Goal: Task Accomplishment & Management: Complete application form

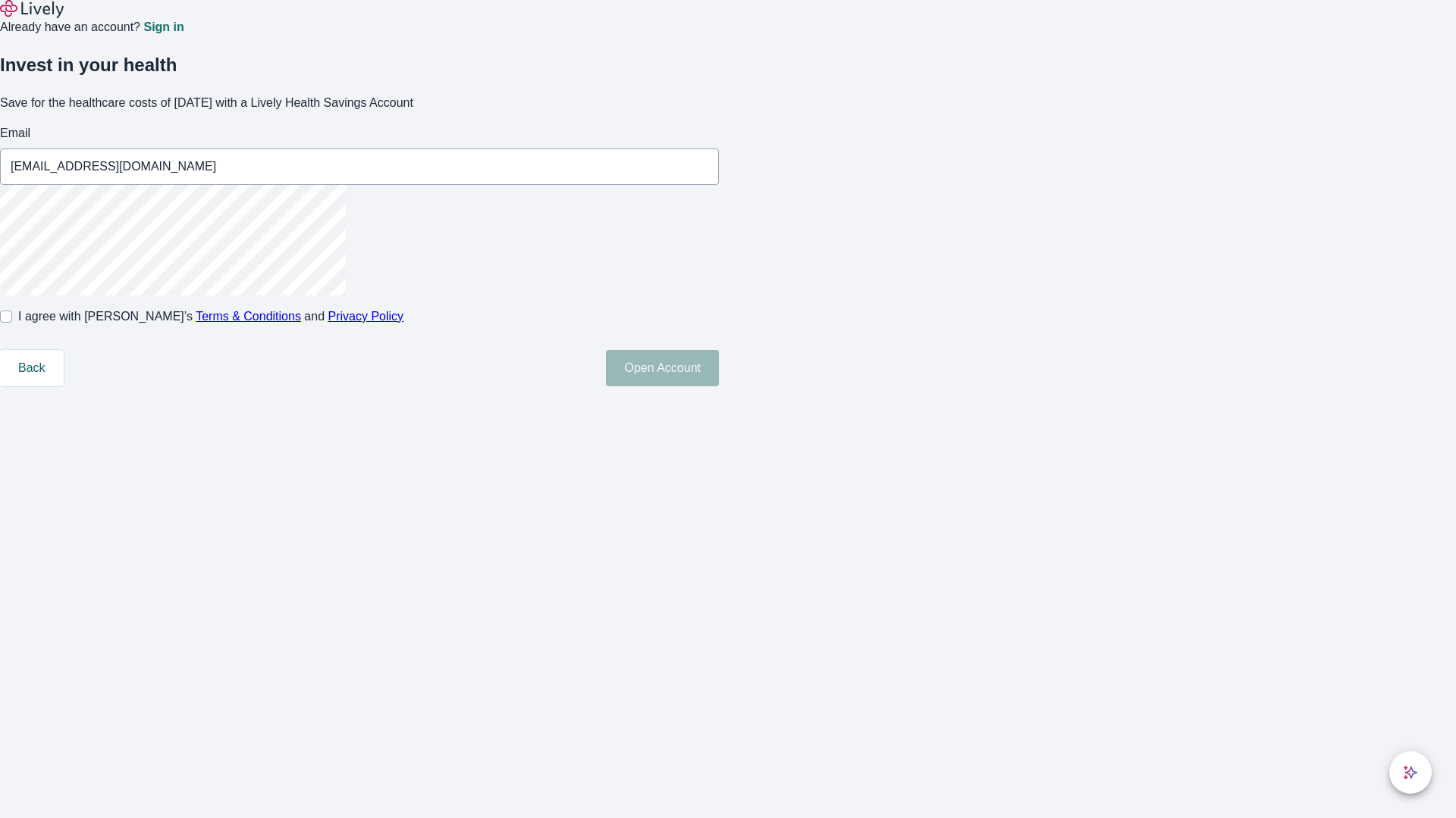
click at [12, 323] on input "I agree with Lively’s Terms & Conditions and Privacy Policy" at bounding box center [6, 316] width 12 height 12
checkbox input "true"
click at [719, 386] on button "Open Account" at bounding box center [662, 368] width 113 height 36
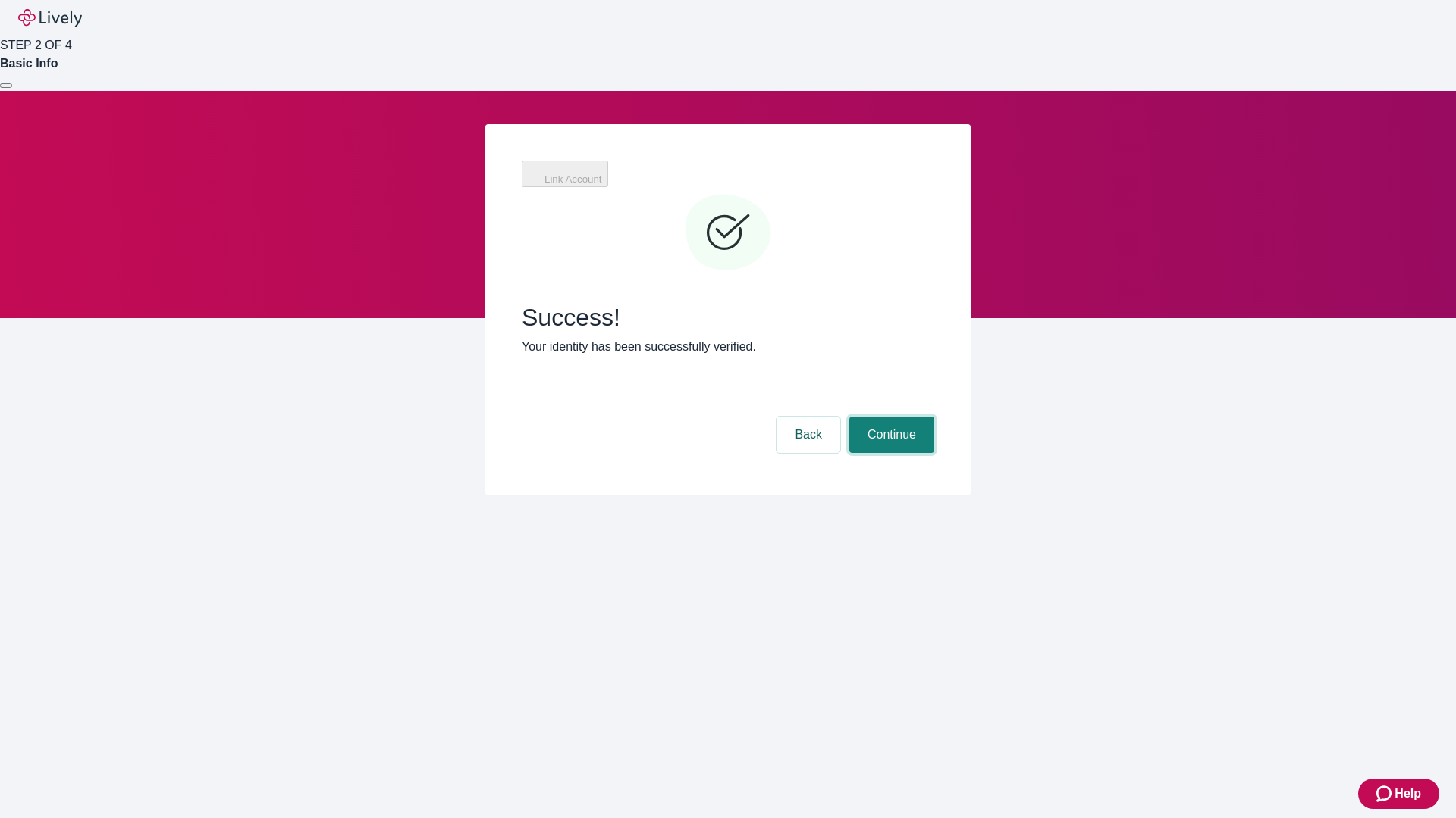
click at [890, 417] on button "Continue" at bounding box center [891, 435] width 85 height 36
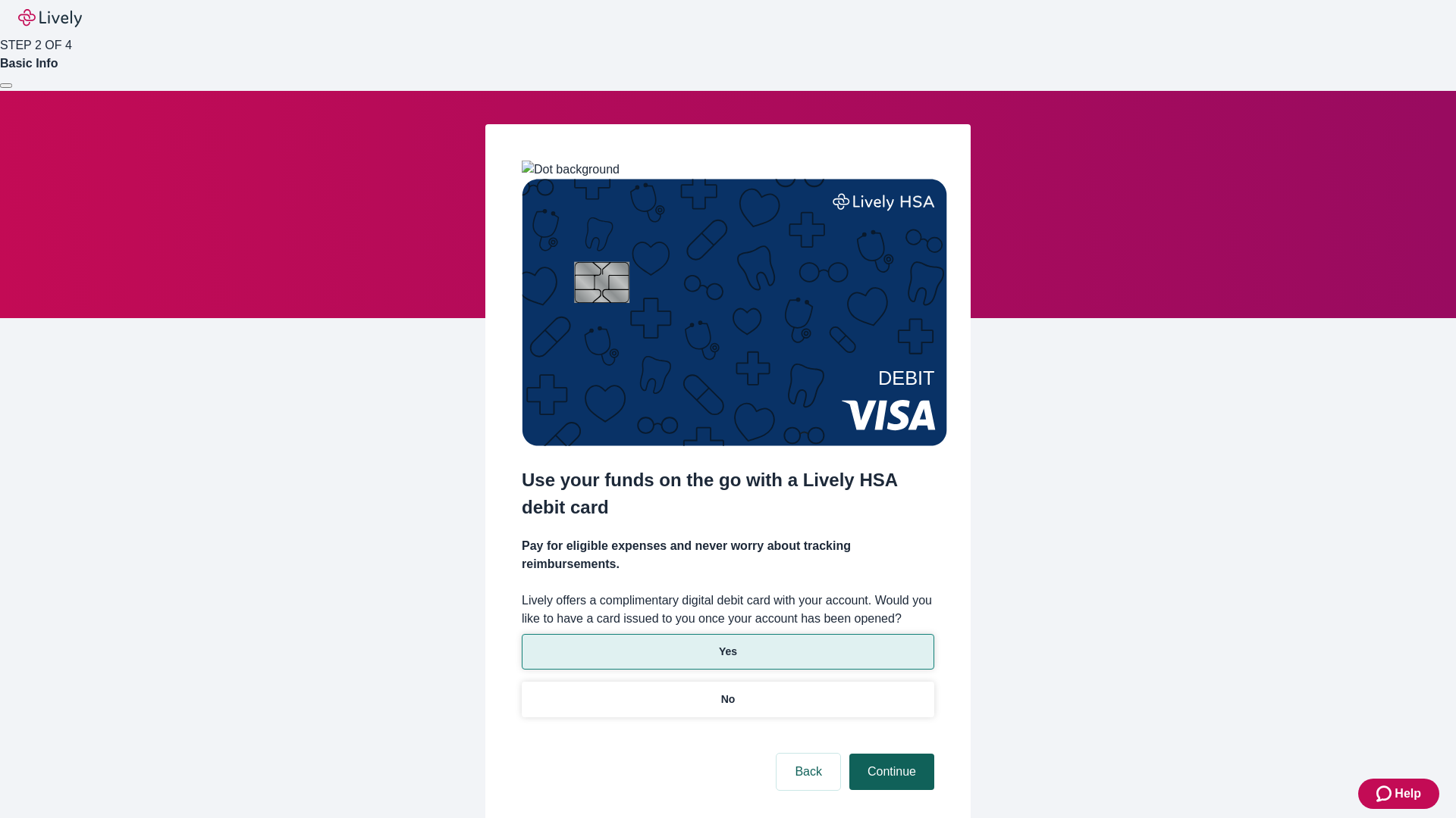
click at [727, 644] on p "Yes" at bounding box center [728, 652] width 18 height 16
click at [890, 754] on button "Continue" at bounding box center [891, 772] width 85 height 36
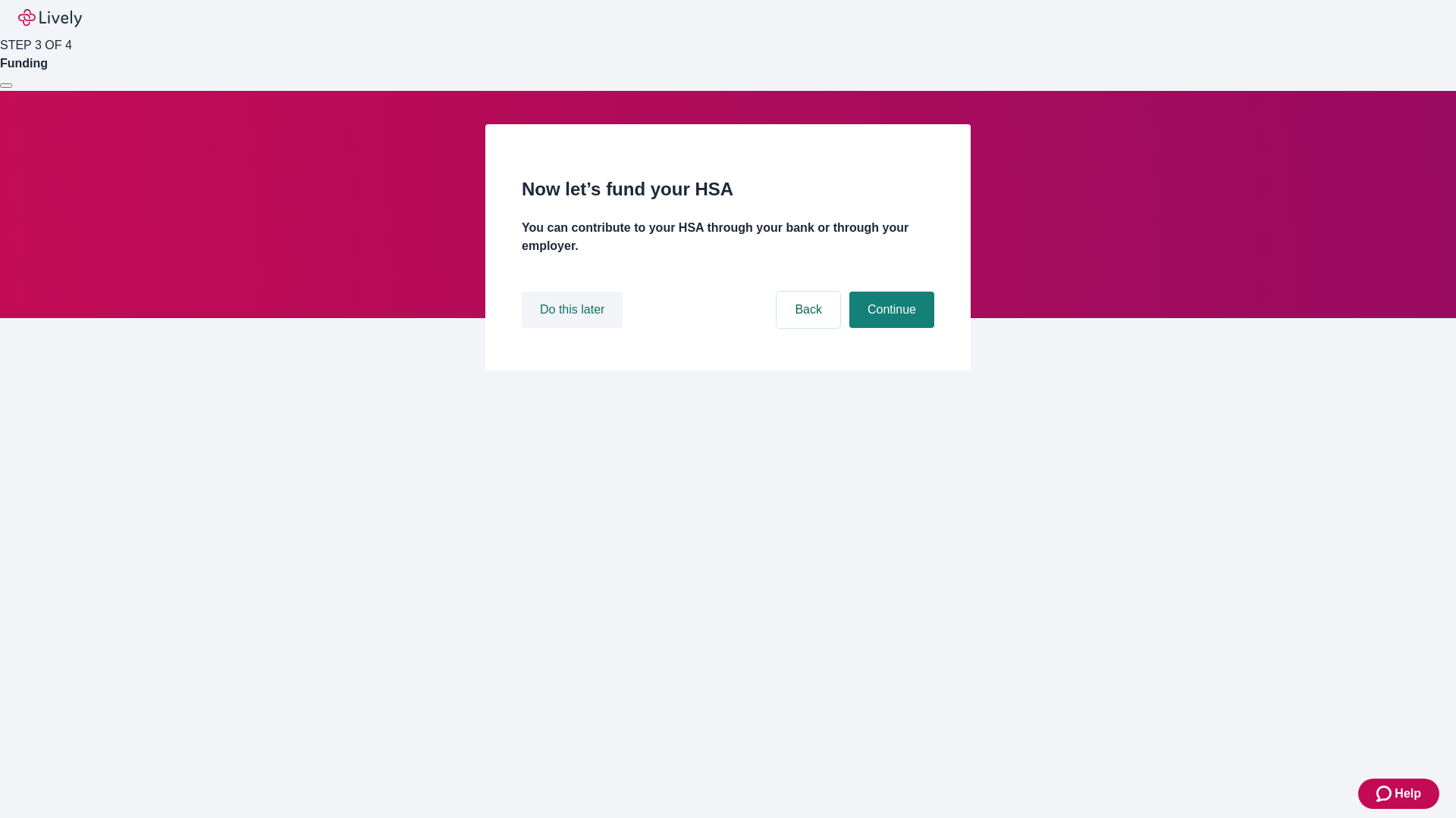
click at [574, 328] on button "Do this later" at bounding box center [572, 310] width 101 height 36
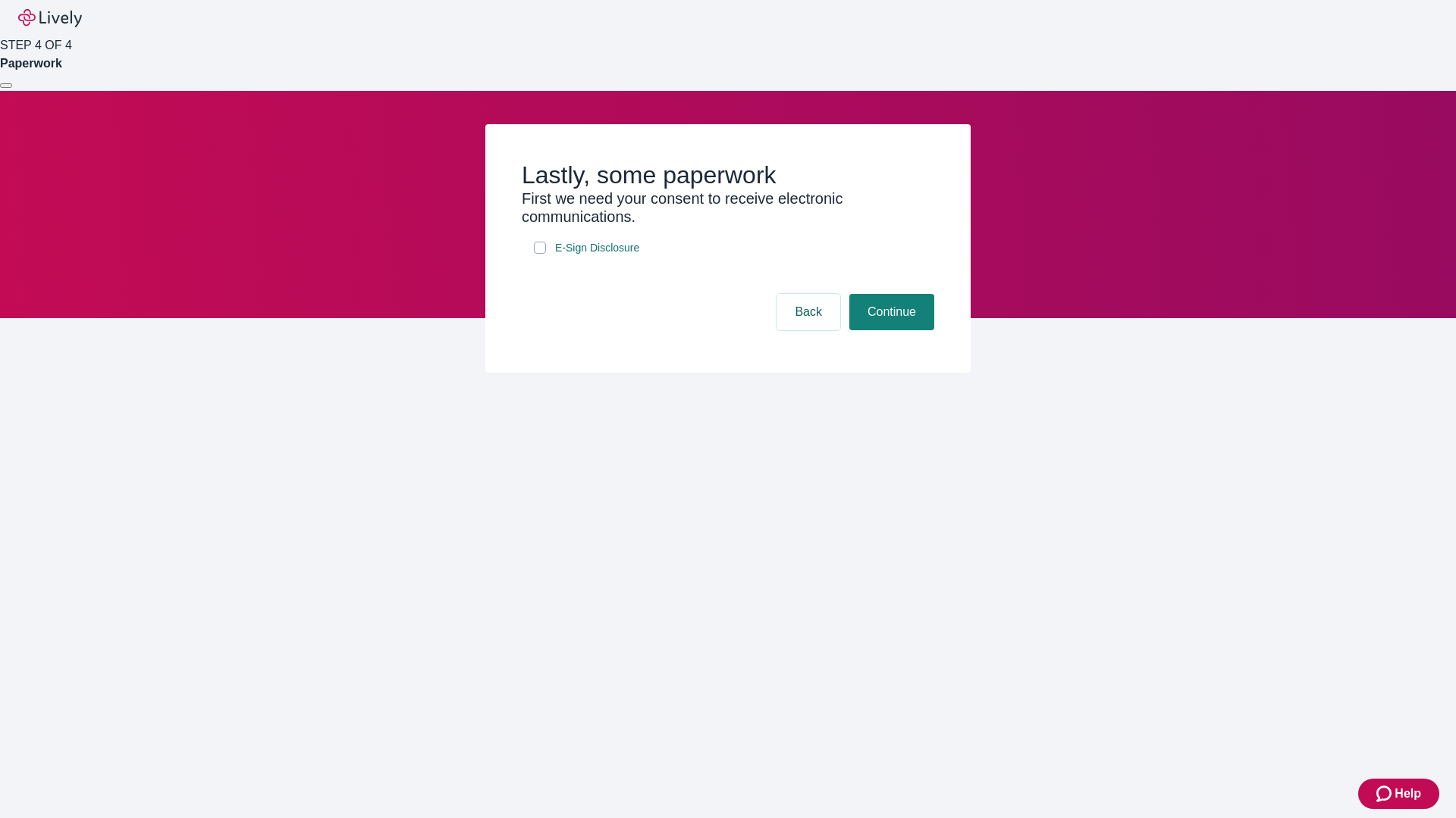
click at [540, 253] on input "E-Sign Disclosure" at bounding box center [540, 247] width 12 height 12
checkbox input "true"
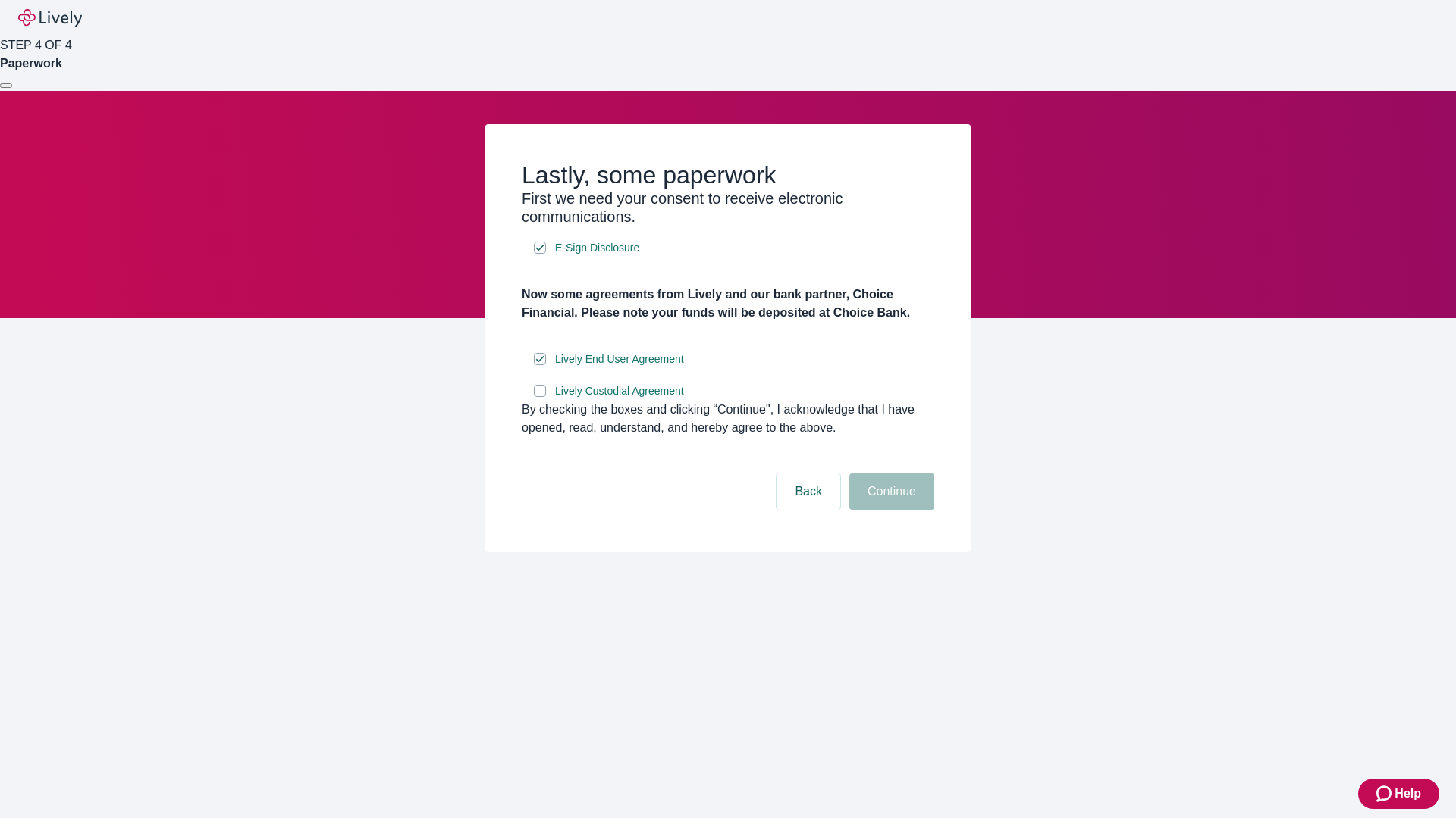
click at [540, 397] on input "Lively Custodial Agreement" at bounding box center [540, 391] width 12 height 12
checkbox input "true"
click at [890, 510] on button "Continue" at bounding box center [891, 492] width 85 height 36
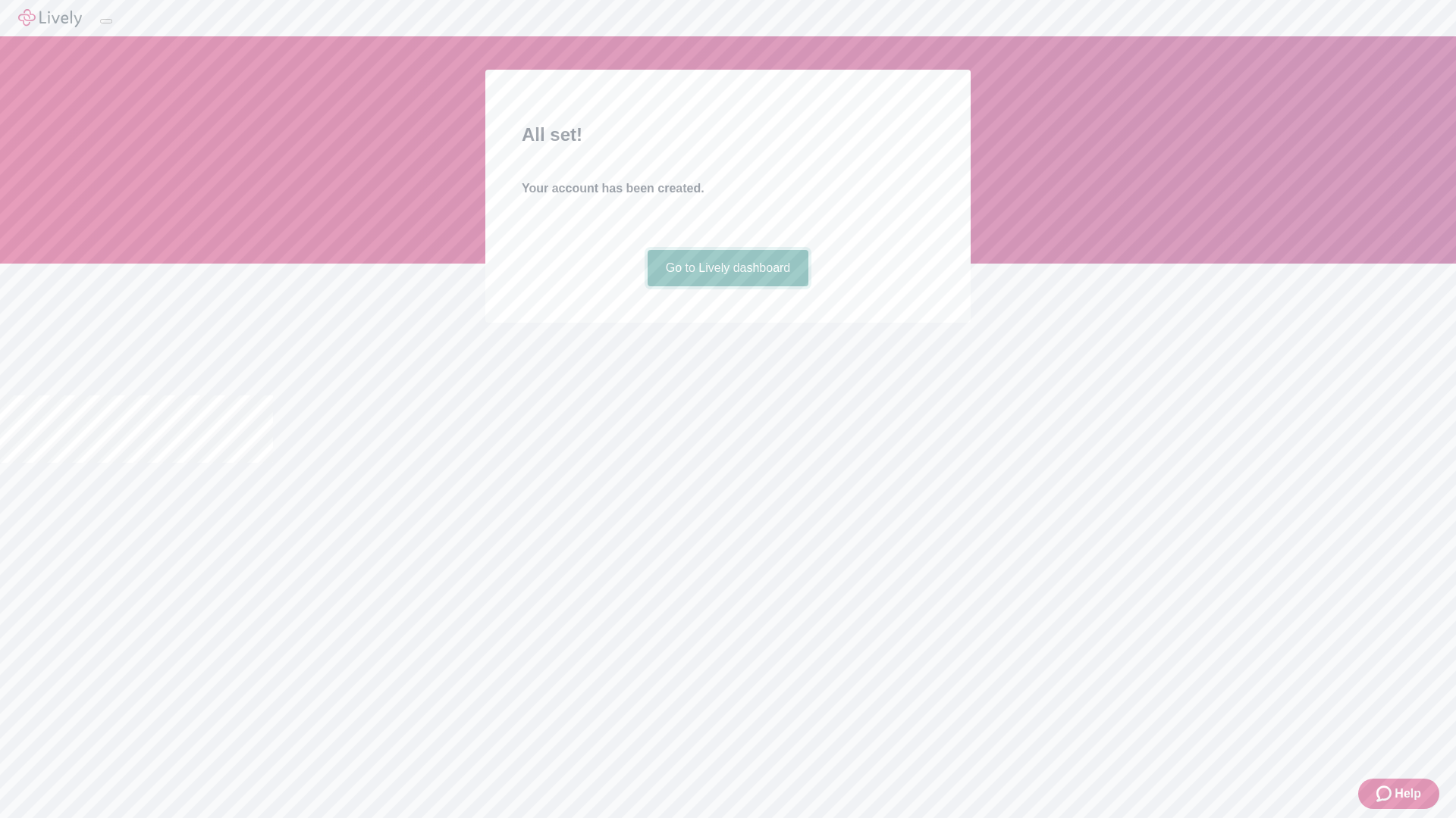
click at [727, 287] on link "Go to Lively dashboard" at bounding box center [728, 268] width 161 height 36
